Goal: Task Accomplishment & Management: Use online tool/utility

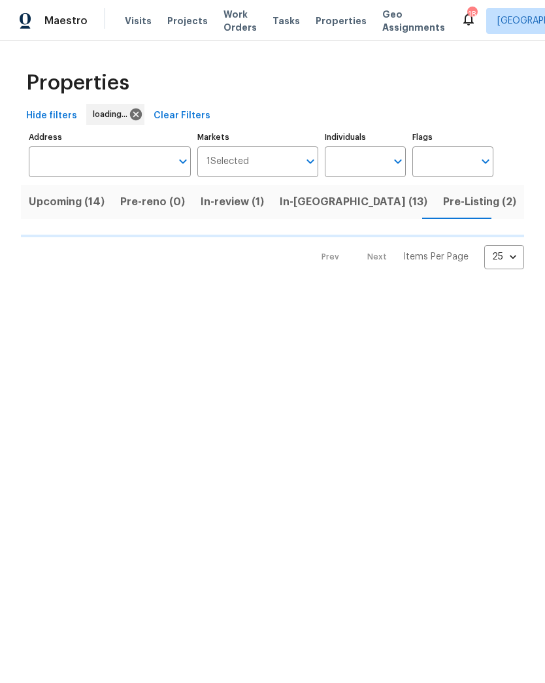
click at [190, 20] on span "Projects" at bounding box center [187, 20] width 41 height 13
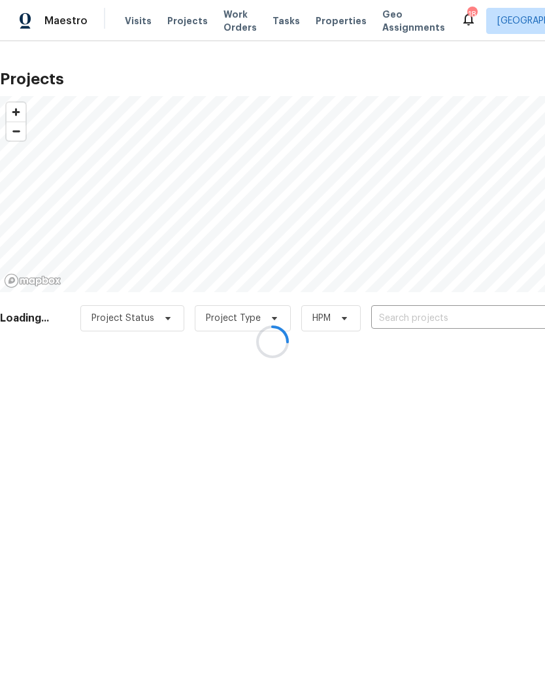
click at [475, 324] on div at bounding box center [272, 341] width 545 height 683
click at [480, 313] on div at bounding box center [272, 341] width 545 height 683
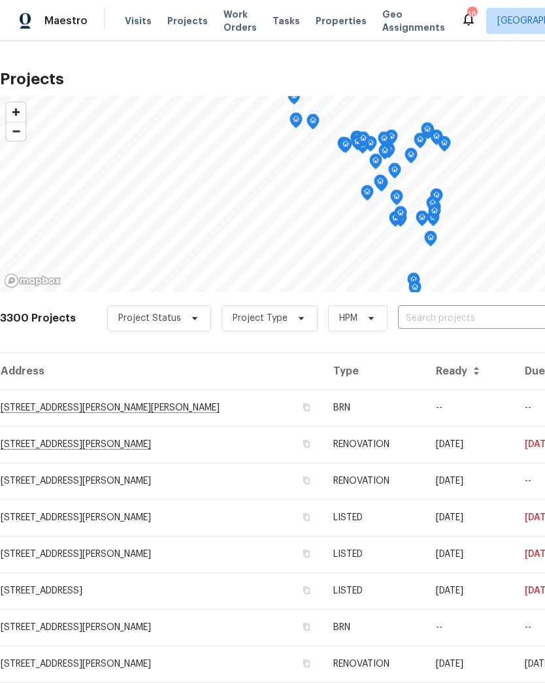
click at [469, 320] on input "text" at bounding box center [473, 319] width 150 height 20
type input "932"
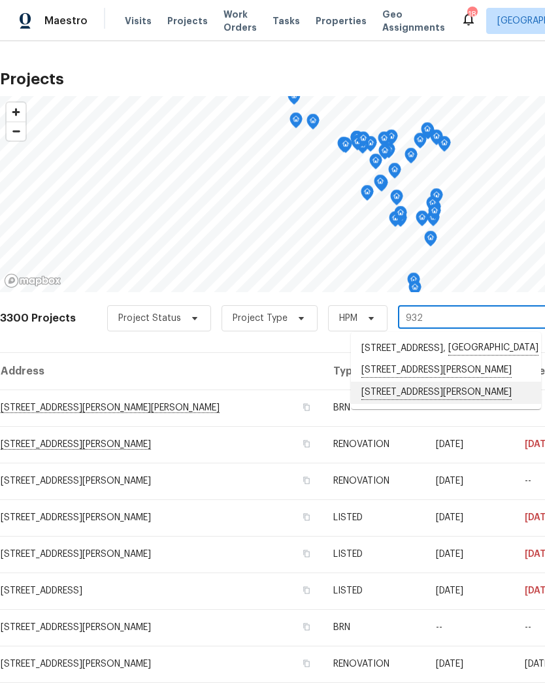
click at [433, 404] on li "932 Sugar Pear St, Saint Charles, MO 63301" at bounding box center [446, 393] width 190 height 22
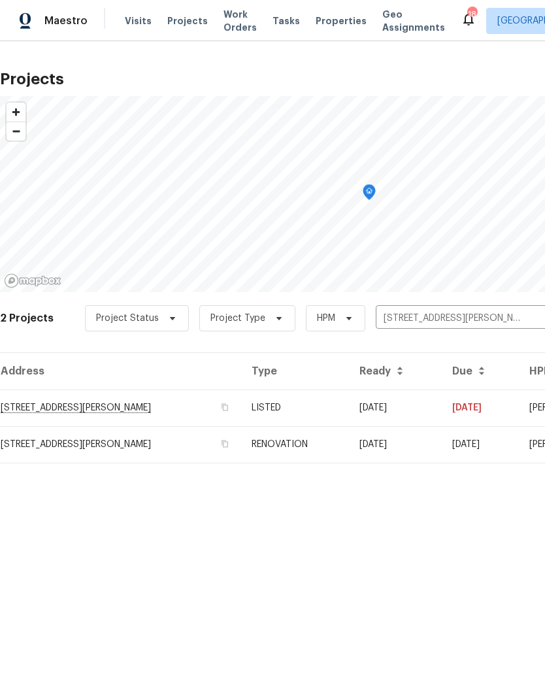
click at [49, 440] on td "932 Sugar Pear St, Saint Charles, MO 63301" at bounding box center [120, 444] width 241 height 37
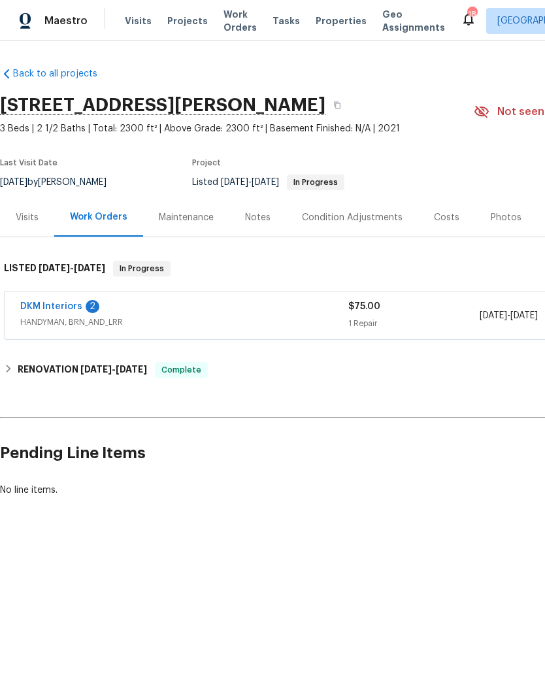
click at [52, 309] on link "DKM Interiors" at bounding box center [51, 306] width 62 height 9
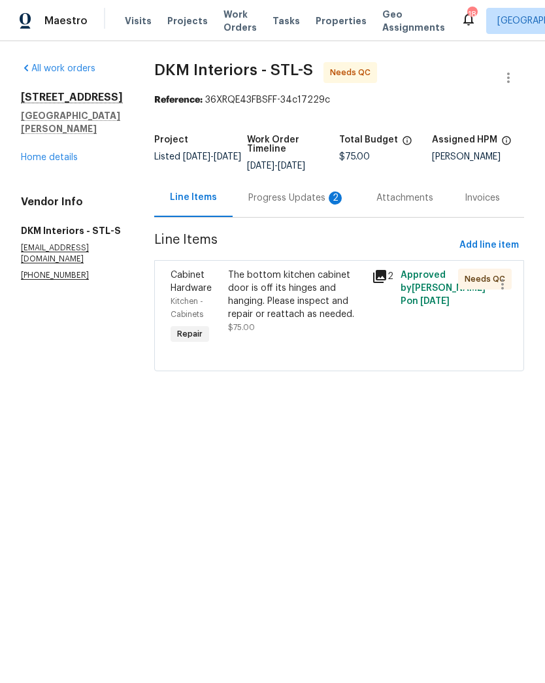
click at [52, 162] on link "Home details" at bounding box center [49, 157] width 57 height 9
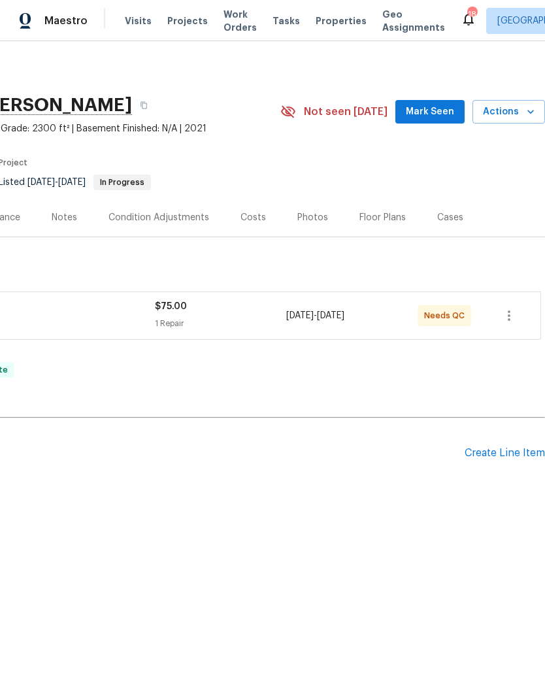
scroll to position [0, 194]
click at [527, 112] on icon "button" at bounding box center [530, 111] width 13 height 13
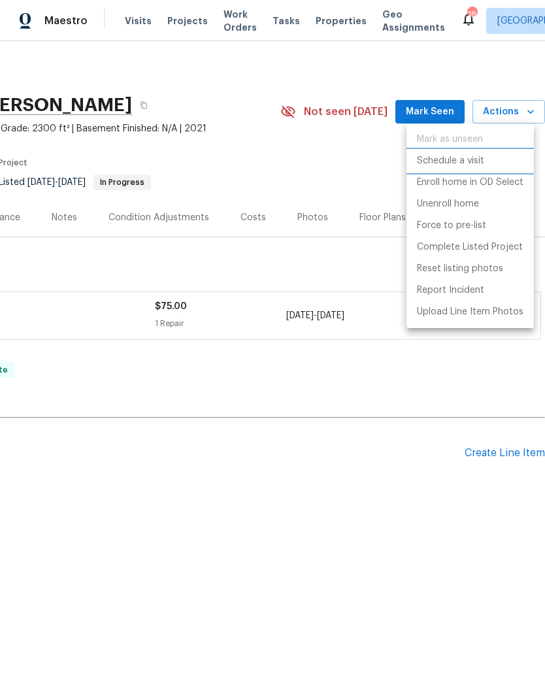
click at [486, 157] on li "Schedule a visit" at bounding box center [470, 161] width 127 height 22
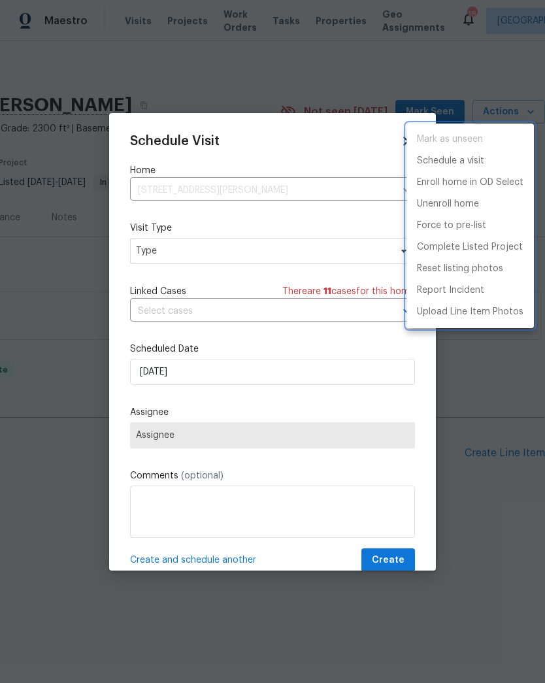
click at [154, 254] on div at bounding box center [272, 341] width 545 height 683
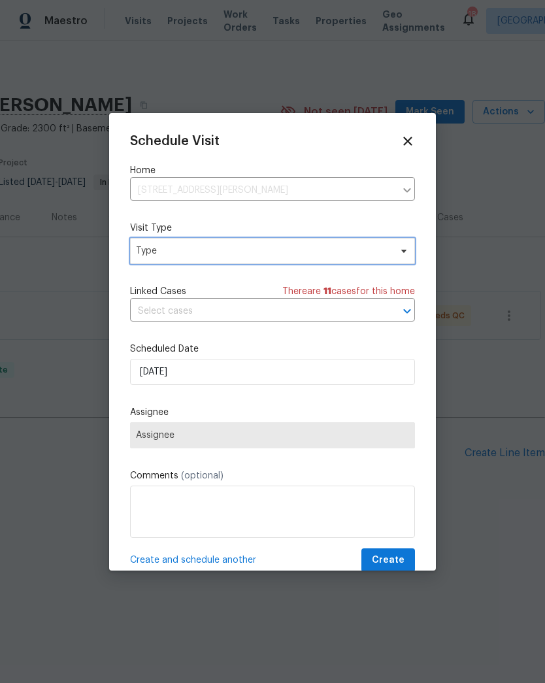
click at [158, 250] on span "Type" at bounding box center [263, 251] width 254 height 13
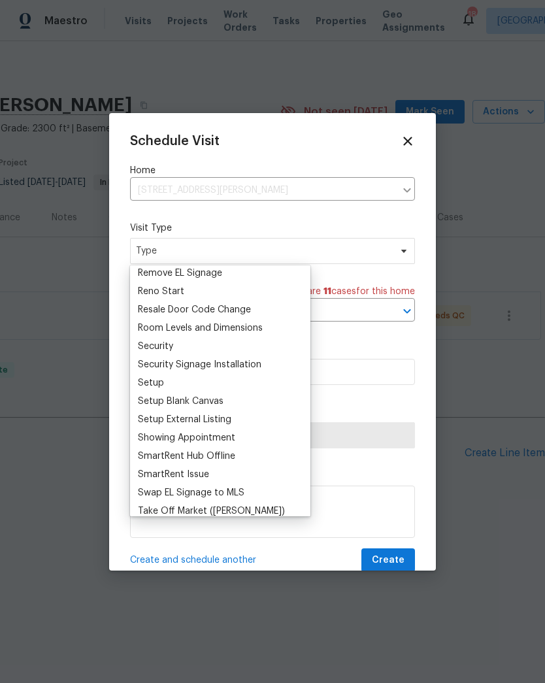
scroll to position [987, 0]
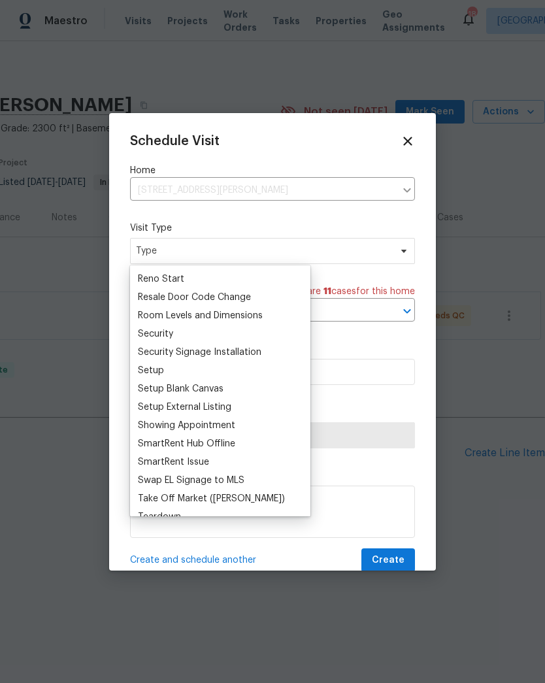
click at [154, 333] on div "Security" at bounding box center [155, 334] width 35 height 13
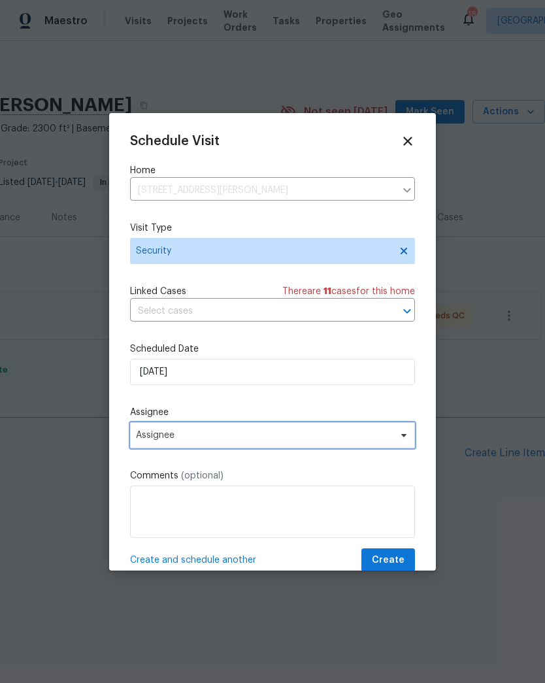
click at [161, 441] on span "Assignee" at bounding box center [264, 435] width 256 height 10
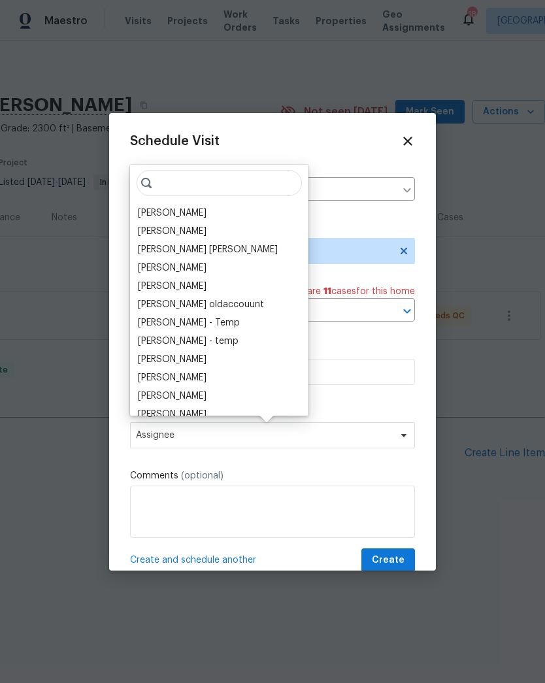
click at [180, 215] on div "[PERSON_NAME]" at bounding box center [172, 213] width 69 height 13
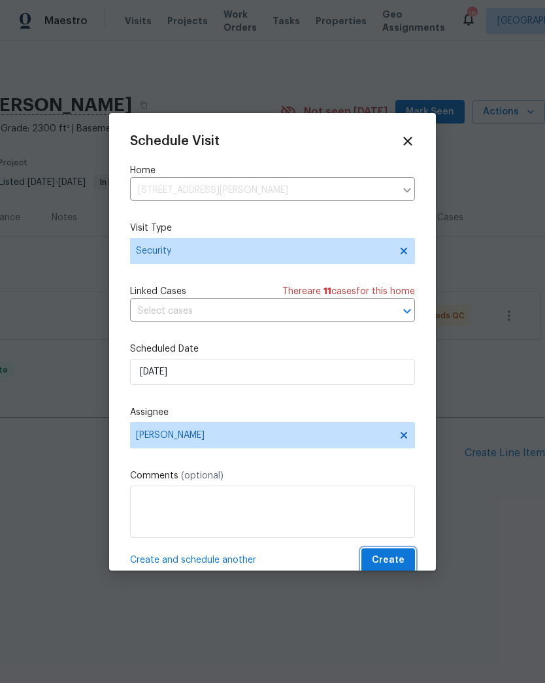
click at [399, 558] on span "Create" at bounding box center [388, 560] width 33 height 16
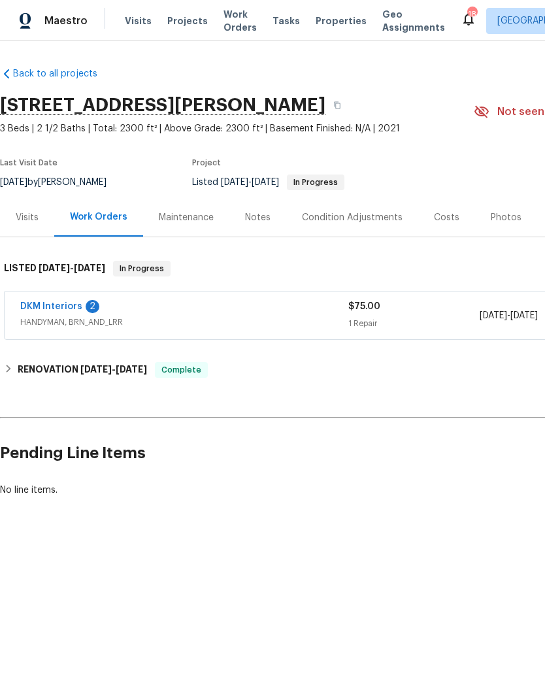
scroll to position [0, 0]
